Goal: Task Accomplishment & Management: Use online tool/utility

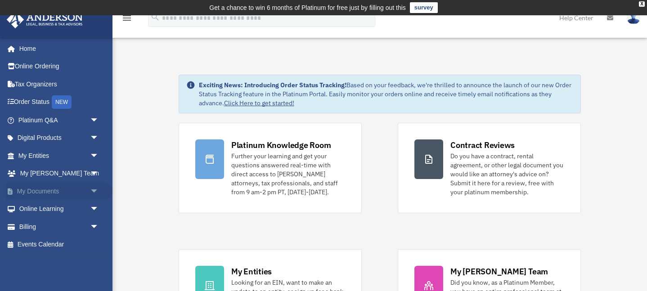
click at [34, 187] on link "My Documents arrow_drop_down" at bounding box center [59, 191] width 106 height 18
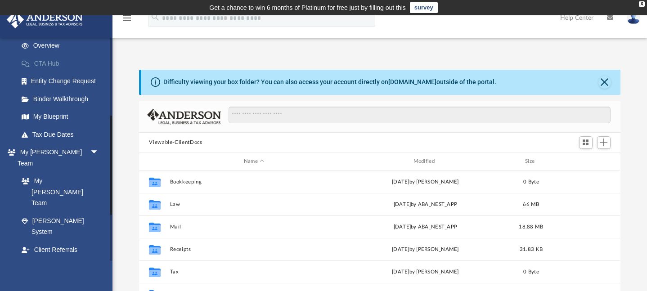
scroll to position [189, 0]
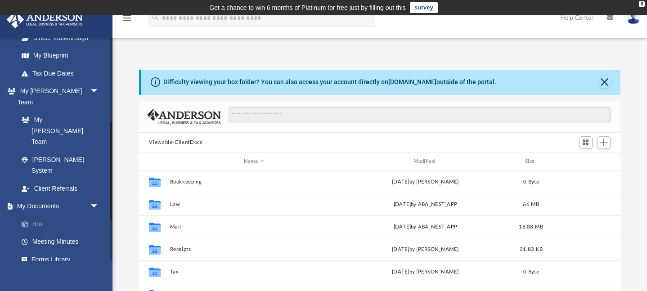
click at [36, 215] on link "Box" at bounding box center [63, 224] width 100 height 18
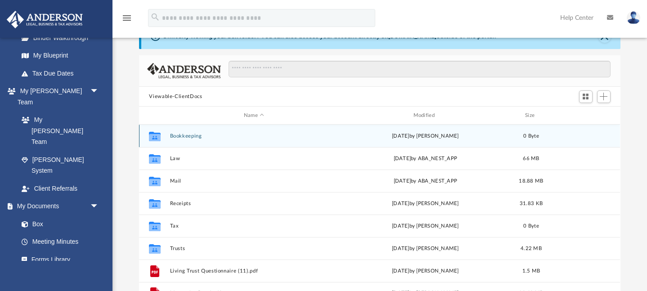
scroll to position [76, 0]
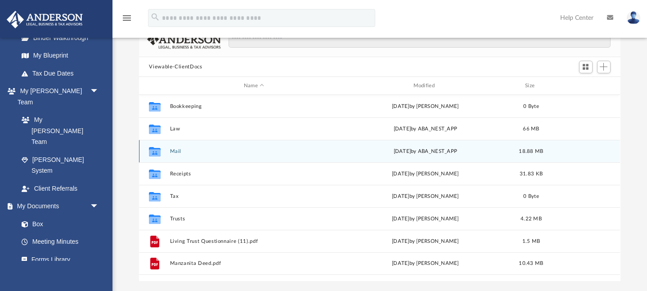
click at [177, 147] on div "Collaborated Folder Mail [DATE] by ABA_NEST_APP 18.88 MB" at bounding box center [379, 151] width 481 height 22
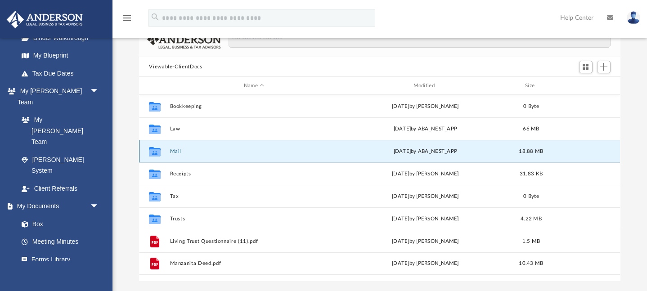
click at [177, 150] on button "Mail" at bounding box center [254, 151] width 168 height 6
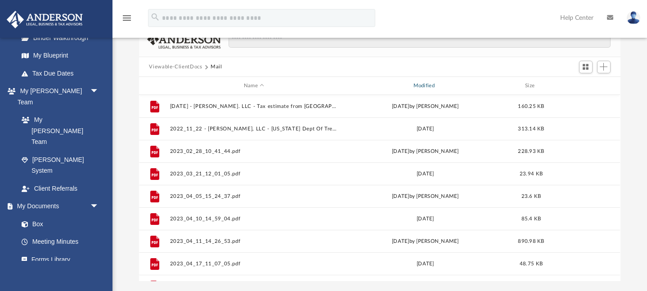
click at [423, 88] on div "Modified" at bounding box center [425, 86] width 168 height 8
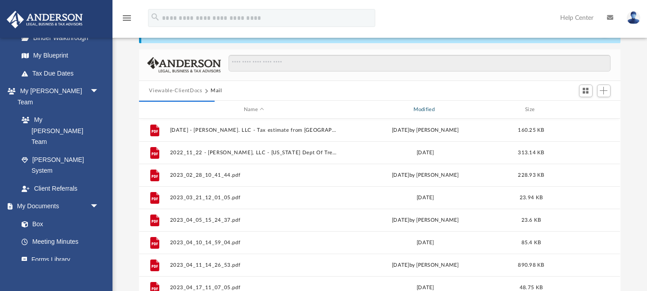
scroll to position [43, 0]
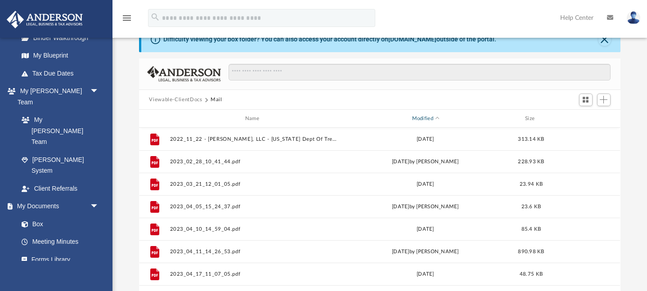
click at [424, 121] on div "Modified" at bounding box center [425, 119] width 168 height 8
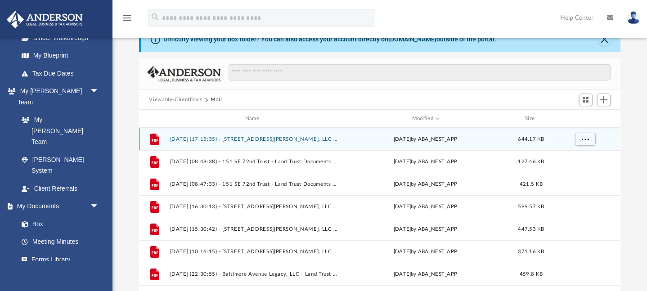
click at [290, 140] on button "2025.08.13 (17:15:35) - 2306 SE Cesar E Chavez Blvd, LLC - Mail from Department…" at bounding box center [254, 139] width 168 height 6
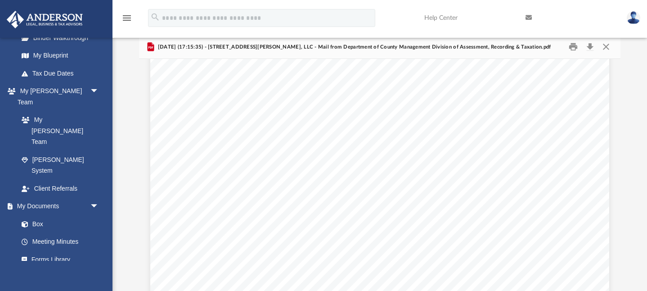
scroll to position [1580, 0]
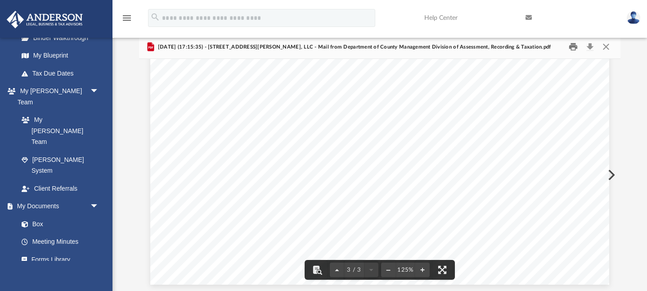
click at [571, 46] on button "Print" at bounding box center [573, 47] width 18 height 14
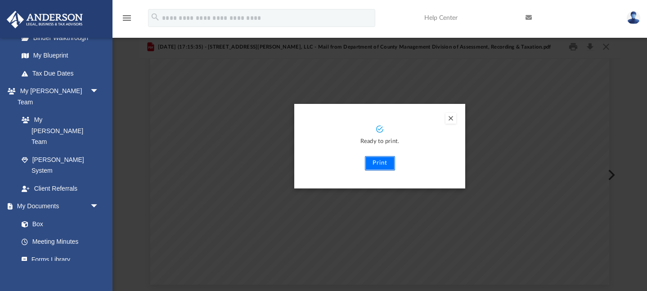
click at [377, 160] on button "Print" at bounding box center [380, 163] width 30 height 14
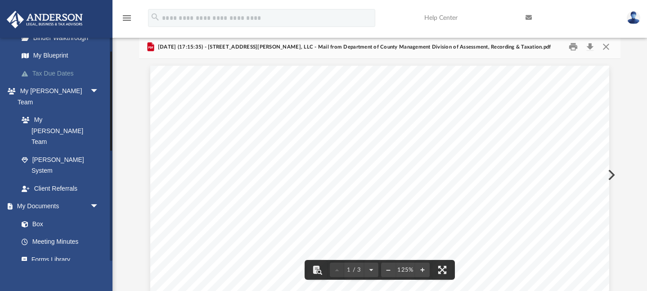
scroll to position [0, 0]
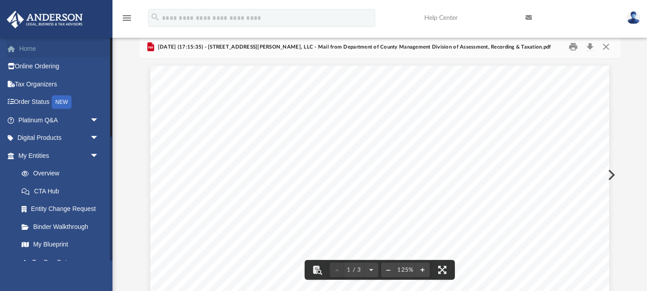
click at [19, 49] on link "Home" at bounding box center [59, 49] width 106 height 18
